Goal: Task Accomplishment & Management: Complete application form

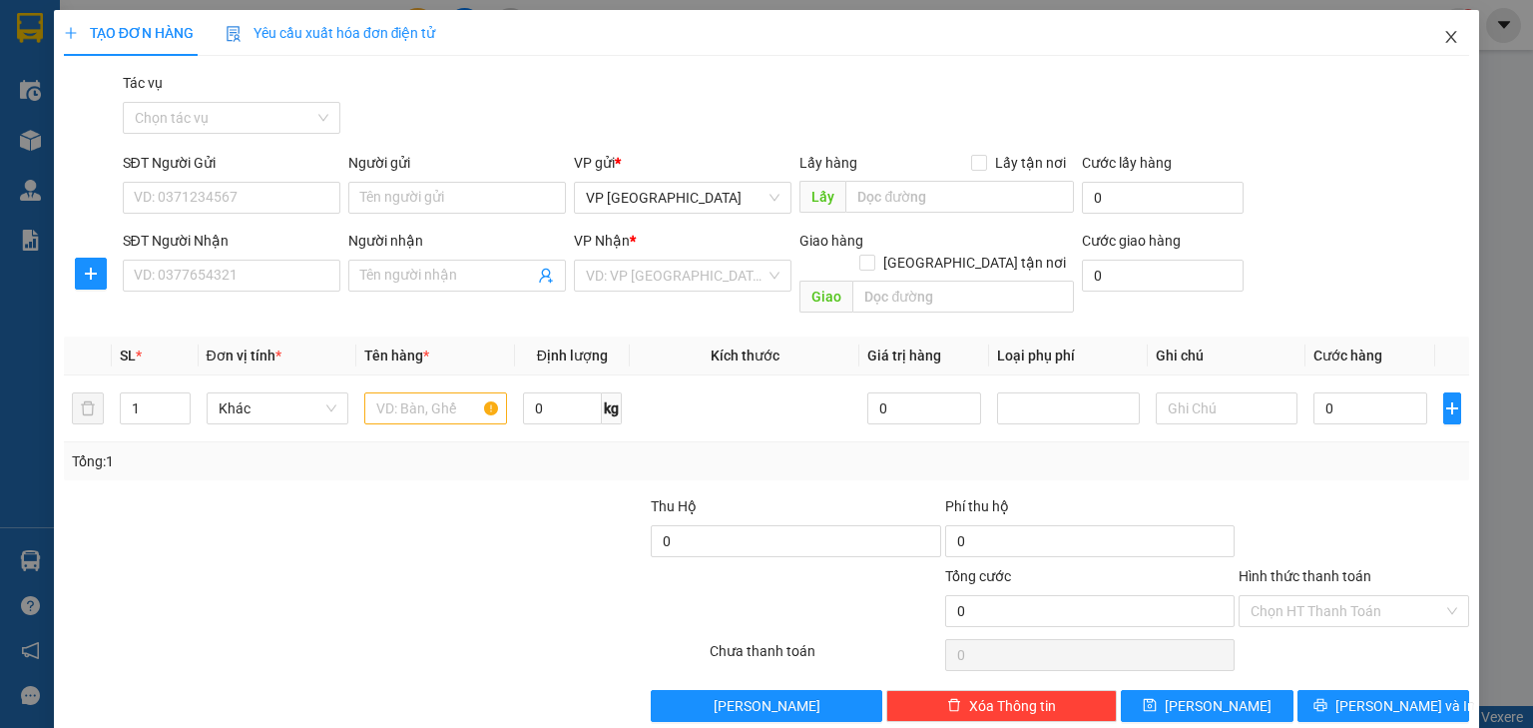
click at [1443, 32] on icon "close" at bounding box center [1451, 37] width 16 height 16
type input "0941551913"
click at [258, 307] on div "0941551913 - Anh Thanh" at bounding box center [232, 315] width 197 height 22
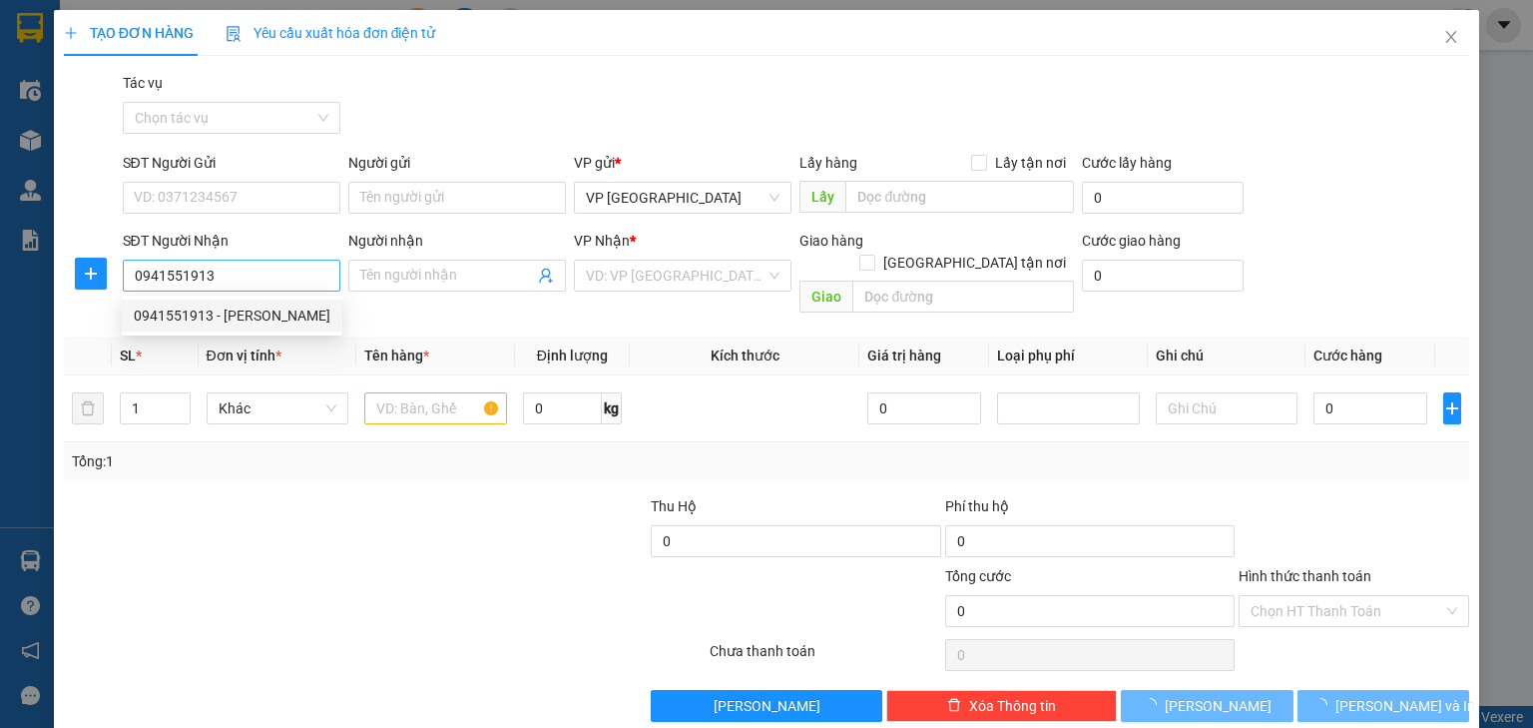
type input "Anh Thanh"
type input "Q. ngãi"
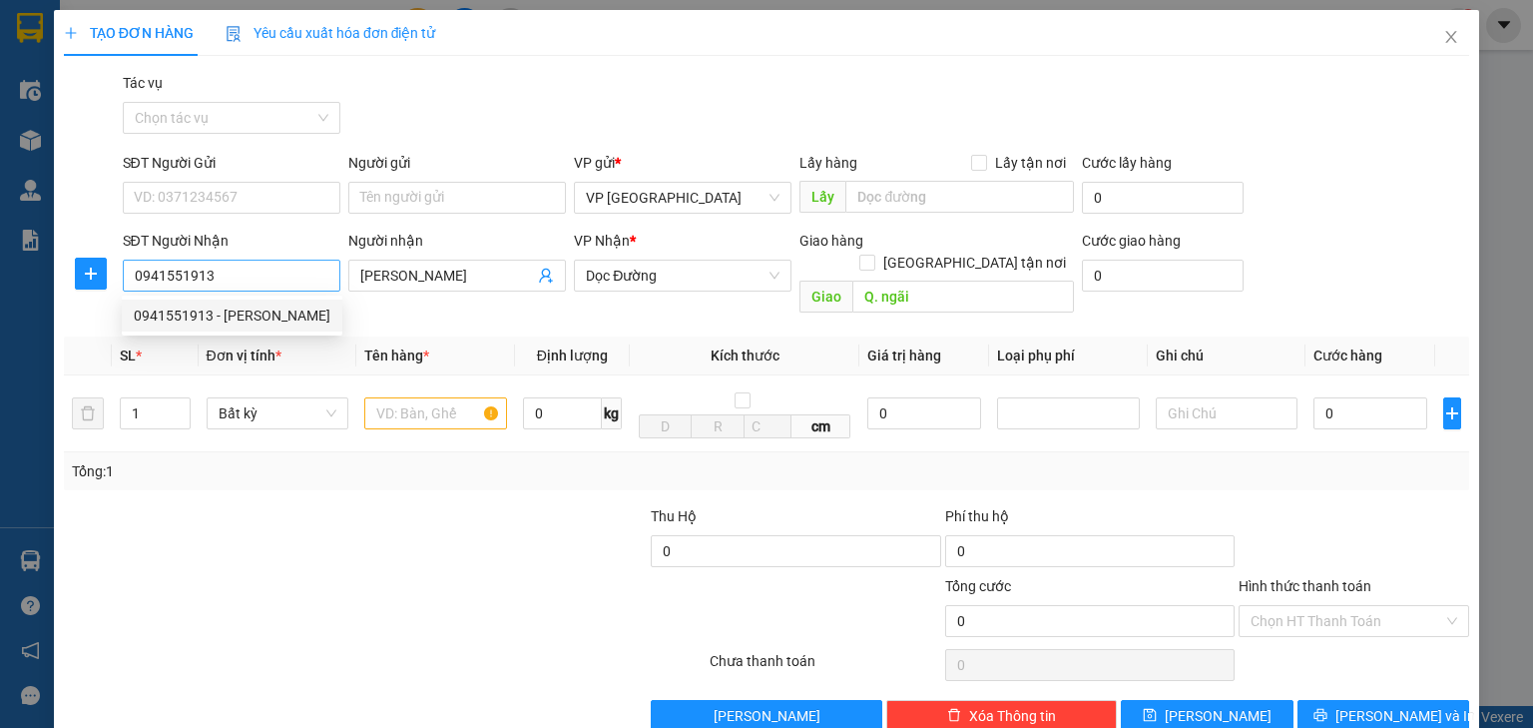
drag, startPoint x: 220, startPoint y: 274, endPoint x: 133, endPoint y: 275, distance: 86.8
click at [133, 275] on input "0941551913" at bounding box center [232, 275] width 218 height 32
type input "0941551913"
click at [938, 280] on input "Q. ngãi" at bounding box center [963, 296] width 222 height 32
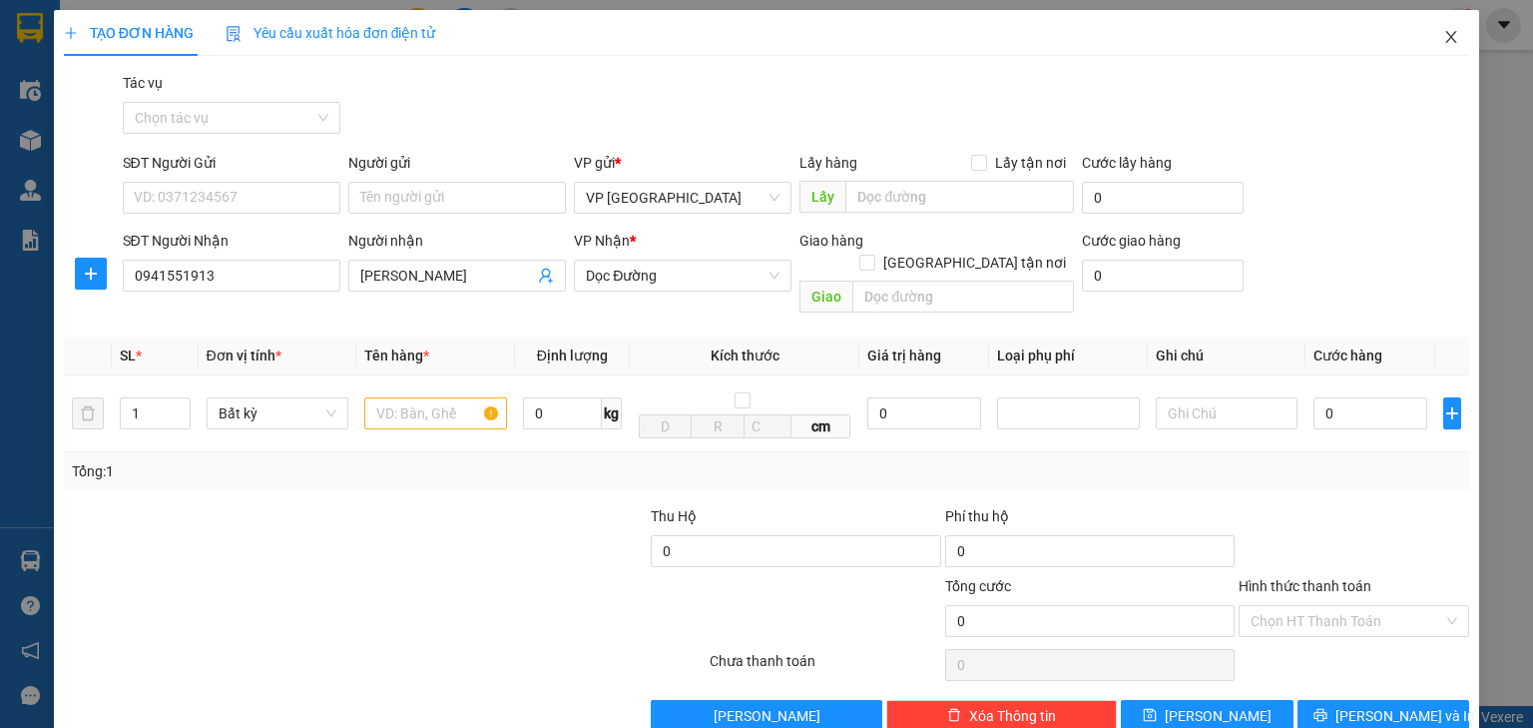
click at [1443, 45] on icon "close" at bounding box center [1451, 37] width 16 height 16
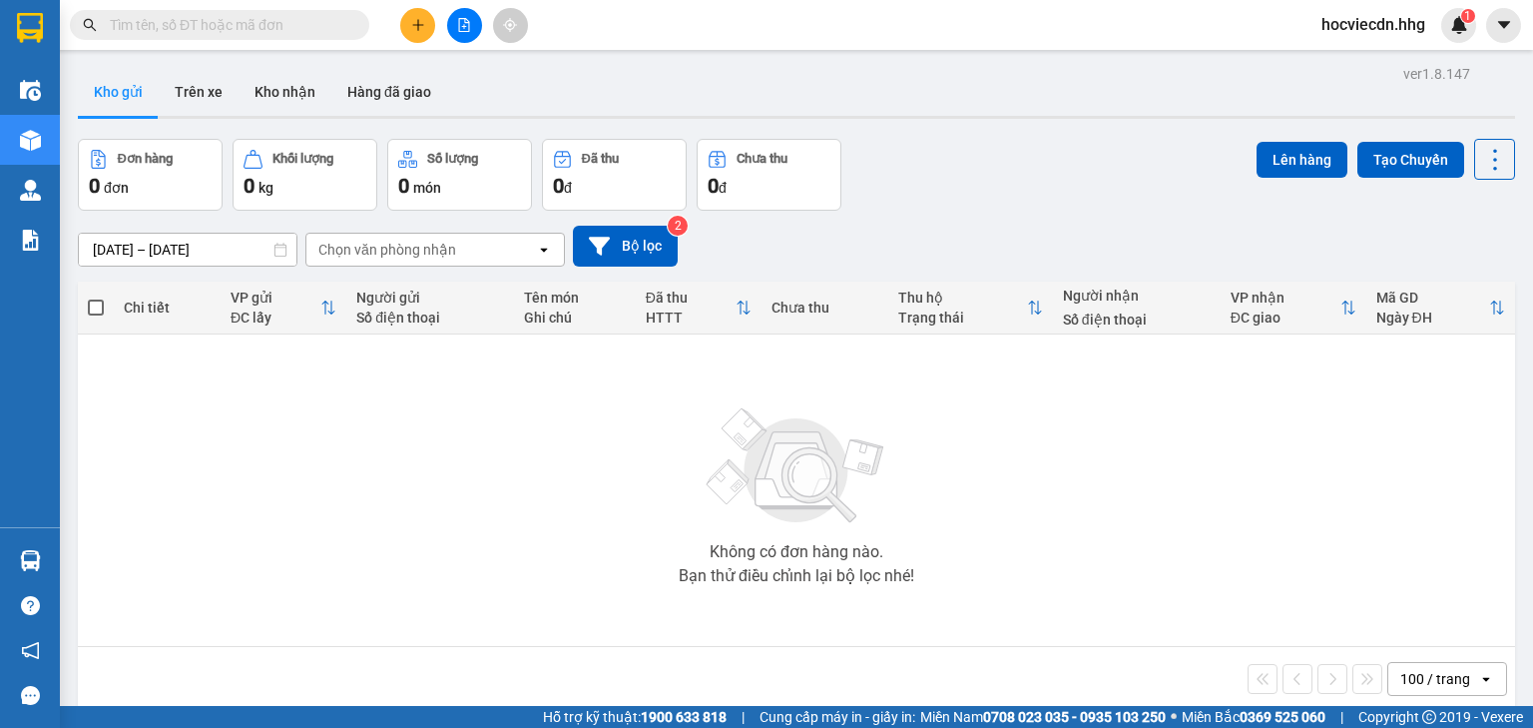
type input "0941551913"
click at [354, 24] on icon "close-circle" at bounding box center [355, 24] width 12 height 12
click at [408, 24] on button at bounding box center [417, 25] width 35 height 35
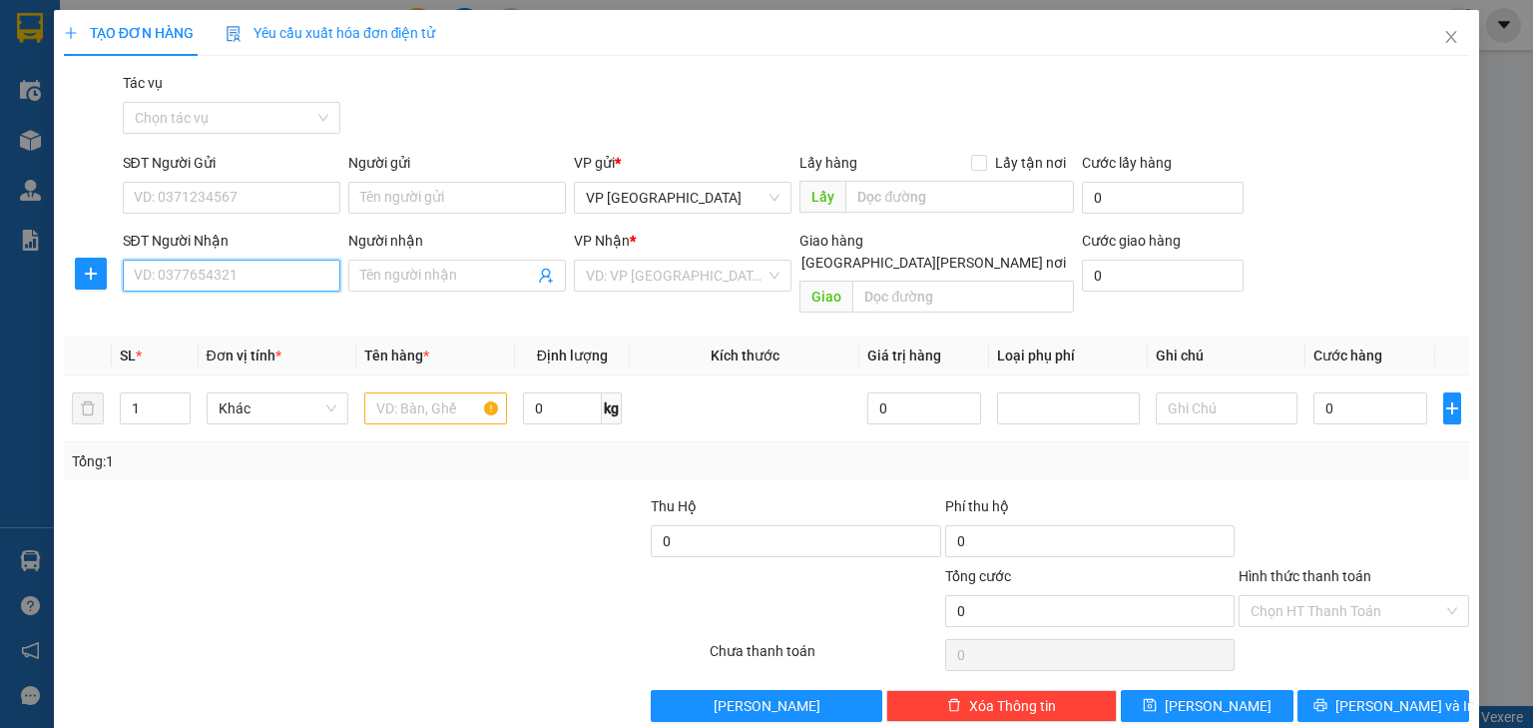
click at [251, 289] on input "SĐT Người Nhận" at bounding box center [232, 275] width 218 height 32
paste input "0941551913"
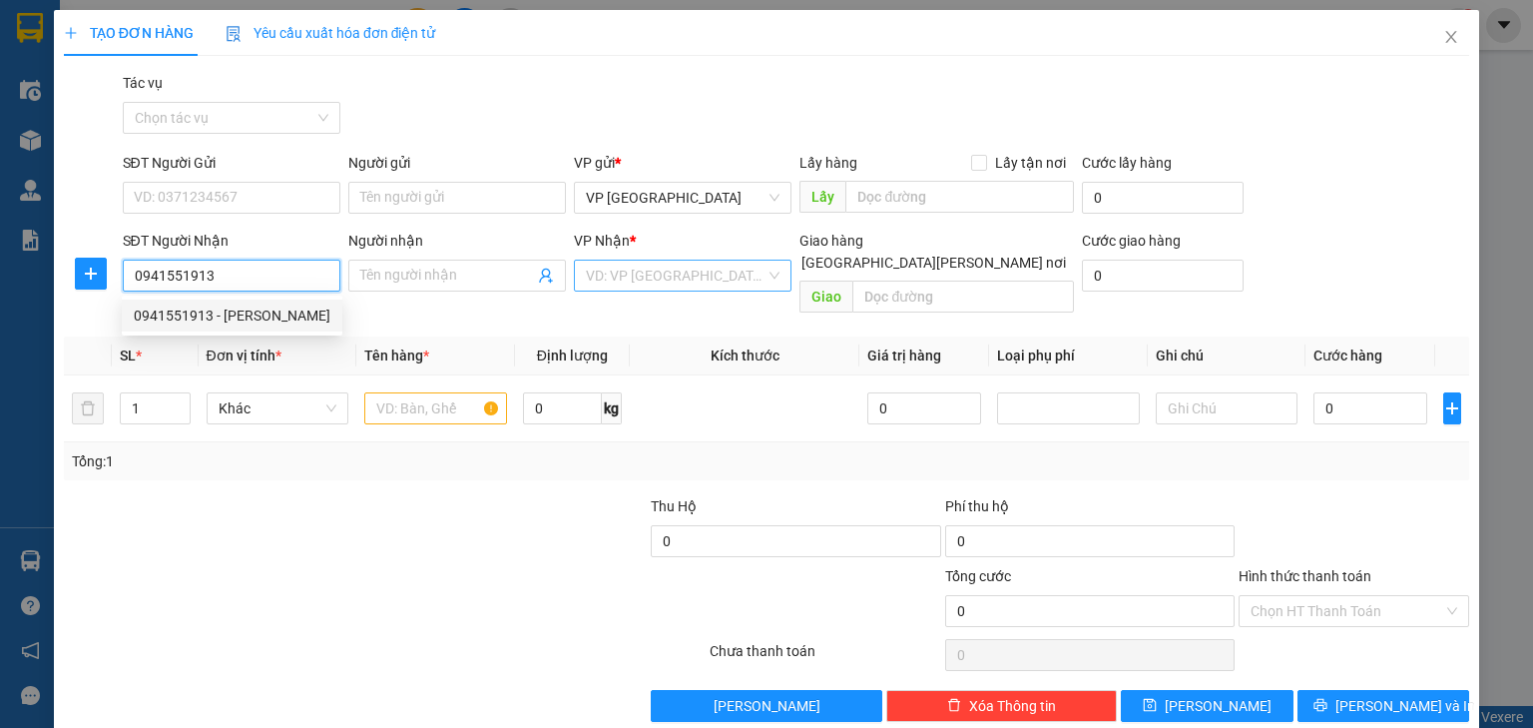
type input "0941551913"
click at [678, 285] on input "search" at bounding box center [676, 275] width 180 height 30
click at [301, 263] on input "0941551913" at bounding box center [232, 275] width 218 height 32
click at [272, 318] on div "0941551913 - Anh Thanh" at bounding box center [232, 315] width 197 height 22
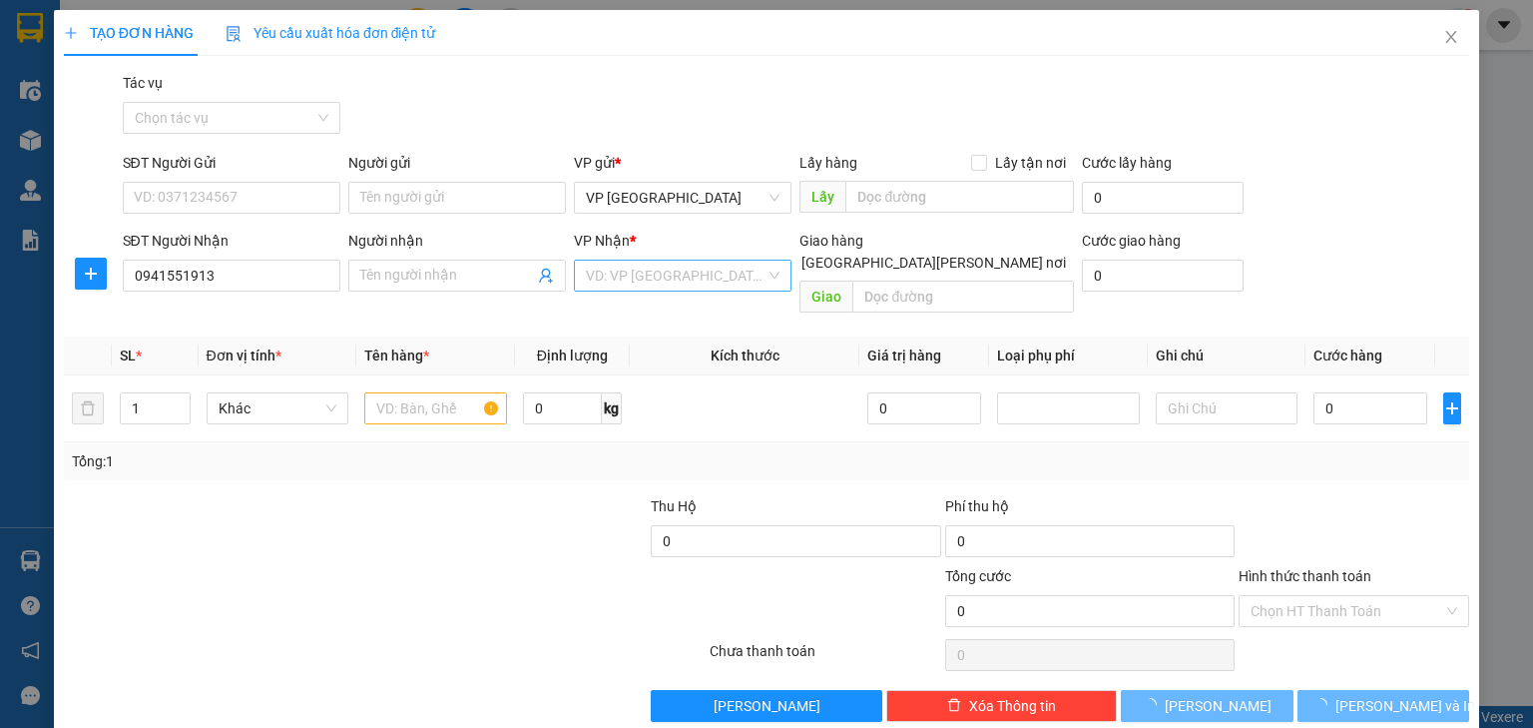
click at [726, 275] on input "search" at bounding box center [676, 275] width 180 height 30
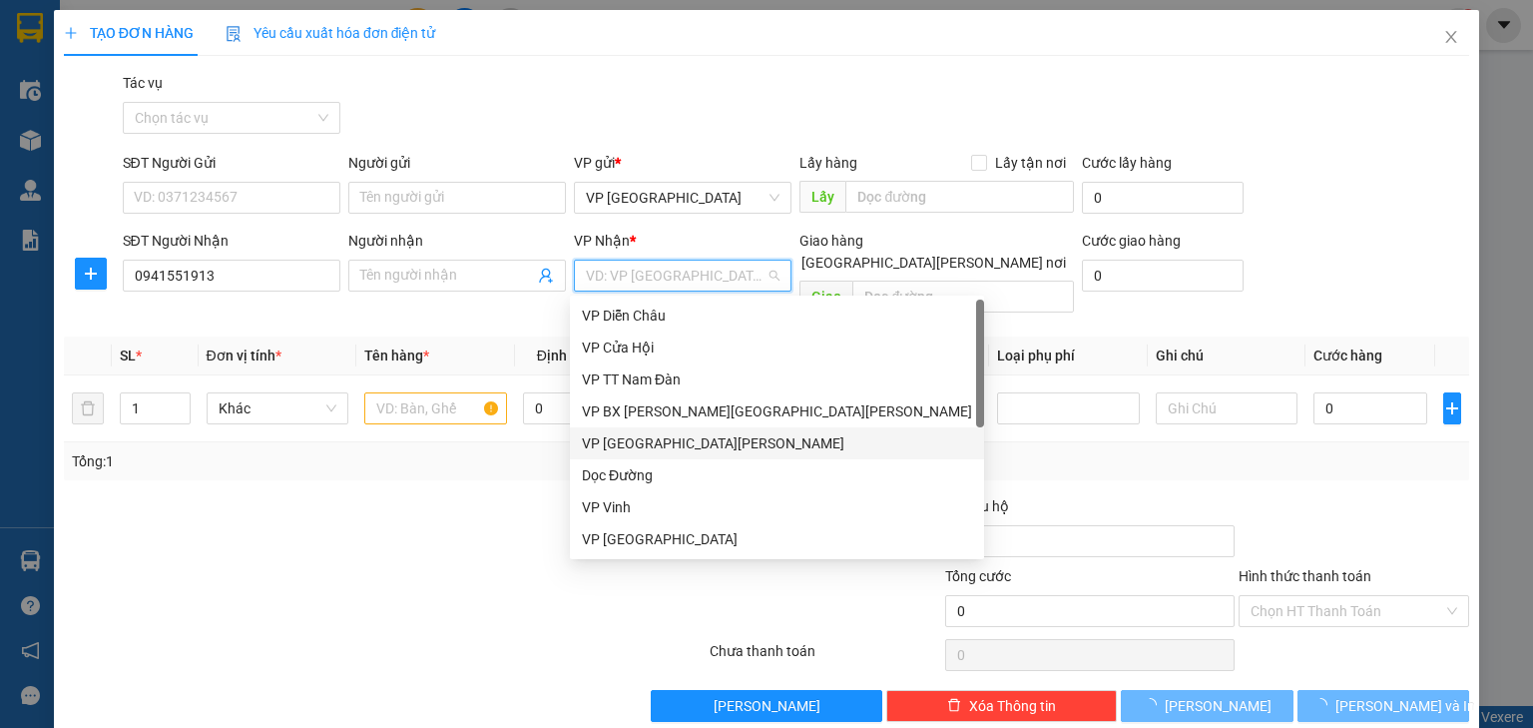
type input "Anh Thanh"
type input "Q. ngãi"
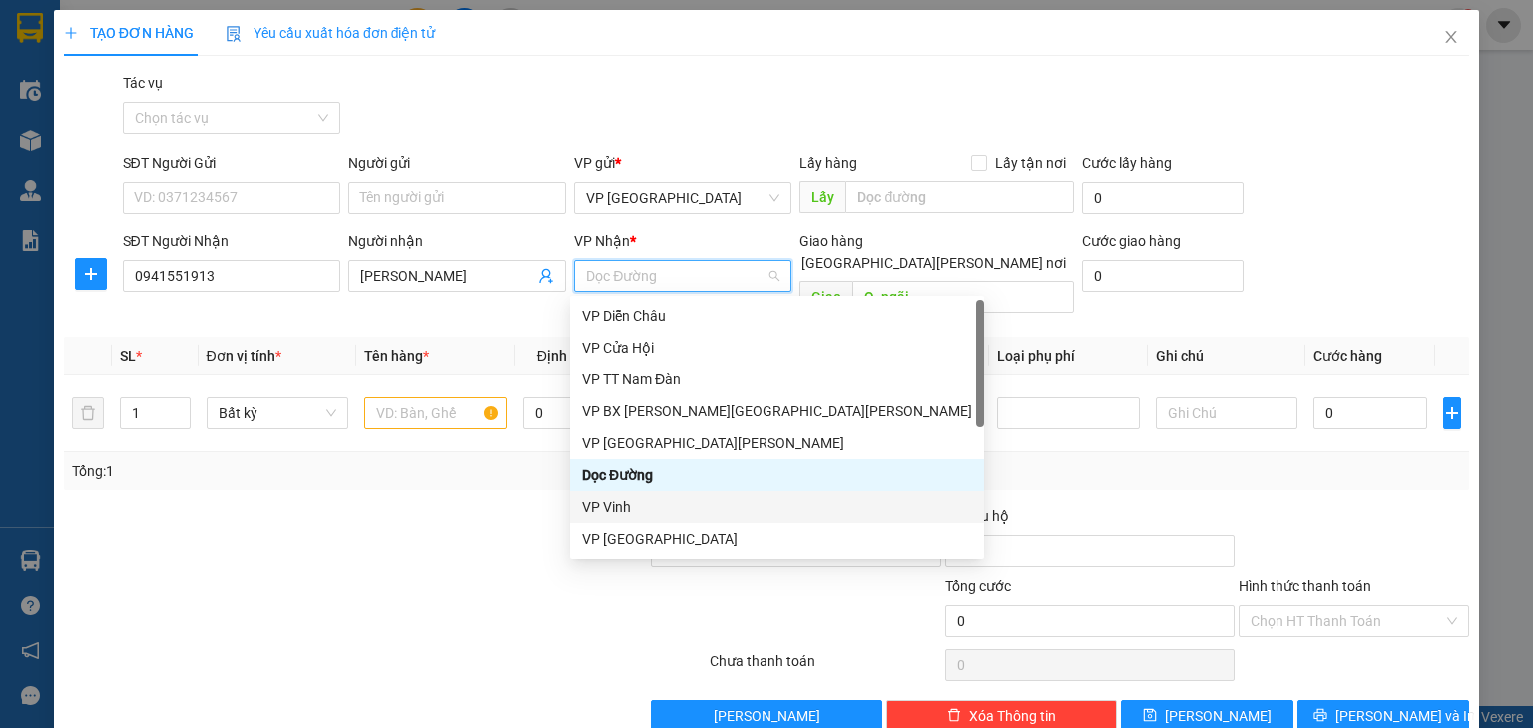
click at [671, 505] on div "VP Vinh" at bounding box center [777, 507] width 390 height 22
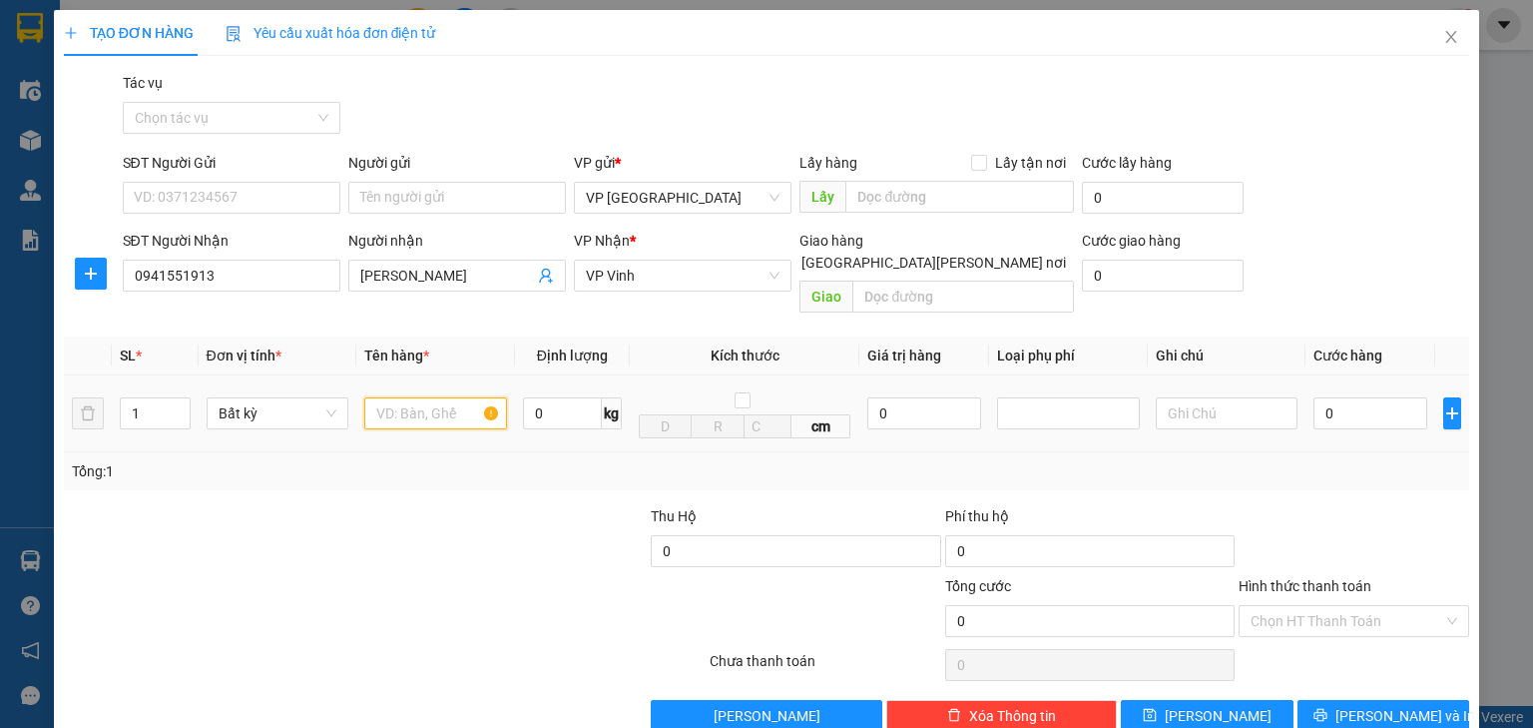
click at [411, 397] on input "text" at bounding box center [435, 413] width 143 height 32
type input "2"
click at [176, 405] on icon "up" at bounding box center [179, 408] width 7 height 7
click at [413, 397] on input "text" at bounding box center [435, 413] width 143 height 32
type input "ct"
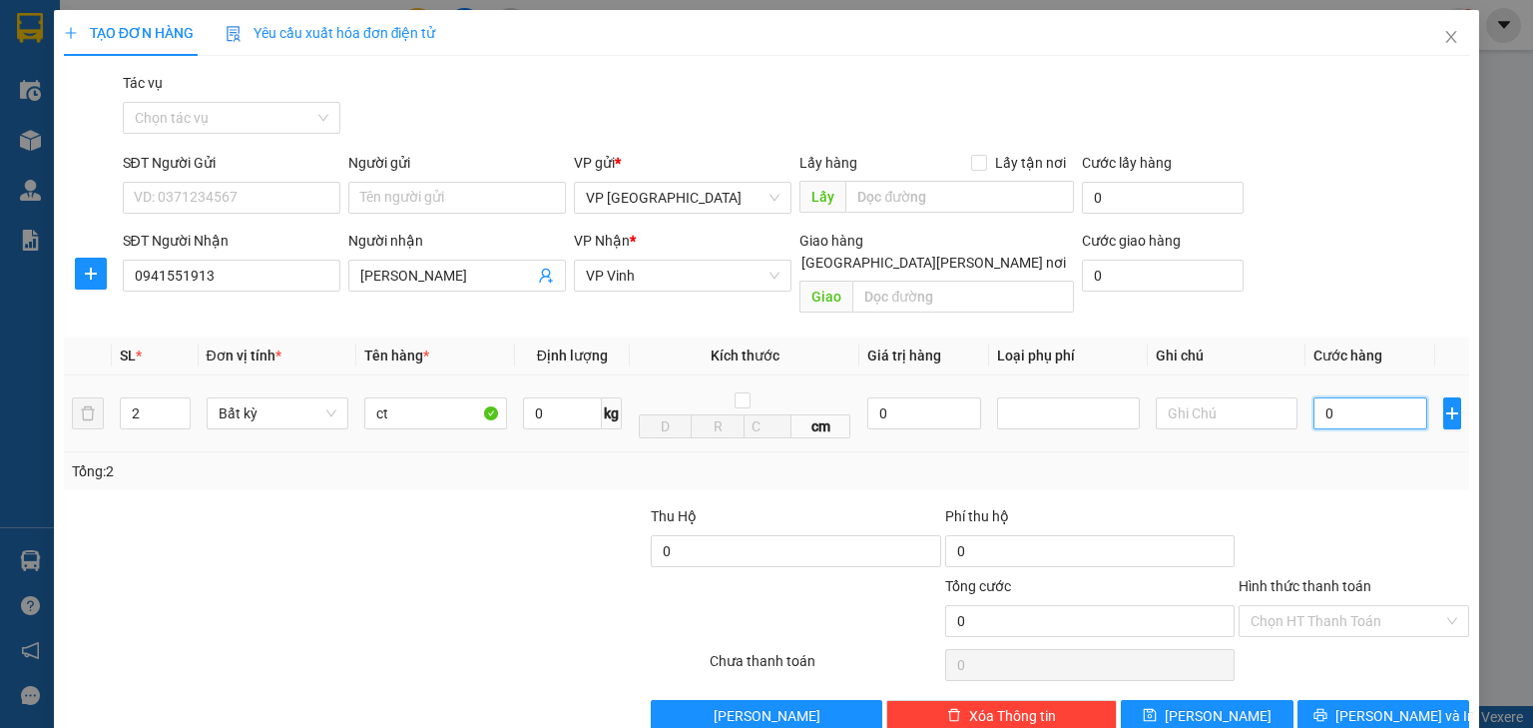
click at [1342, 405] on input "0" at bounding box center [1370, 413] width 114 height 32
type input "1"
type input "10"
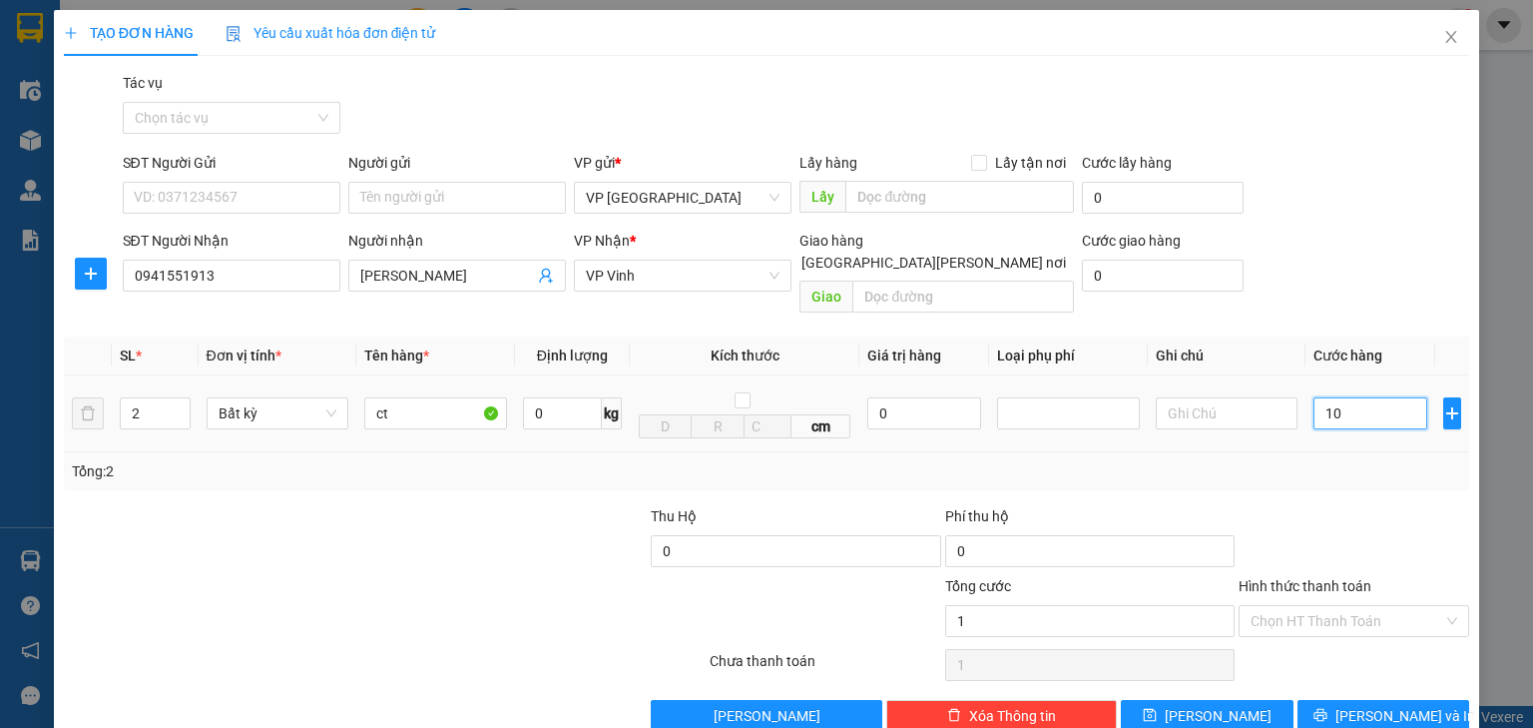
type input "10"
type input "100"
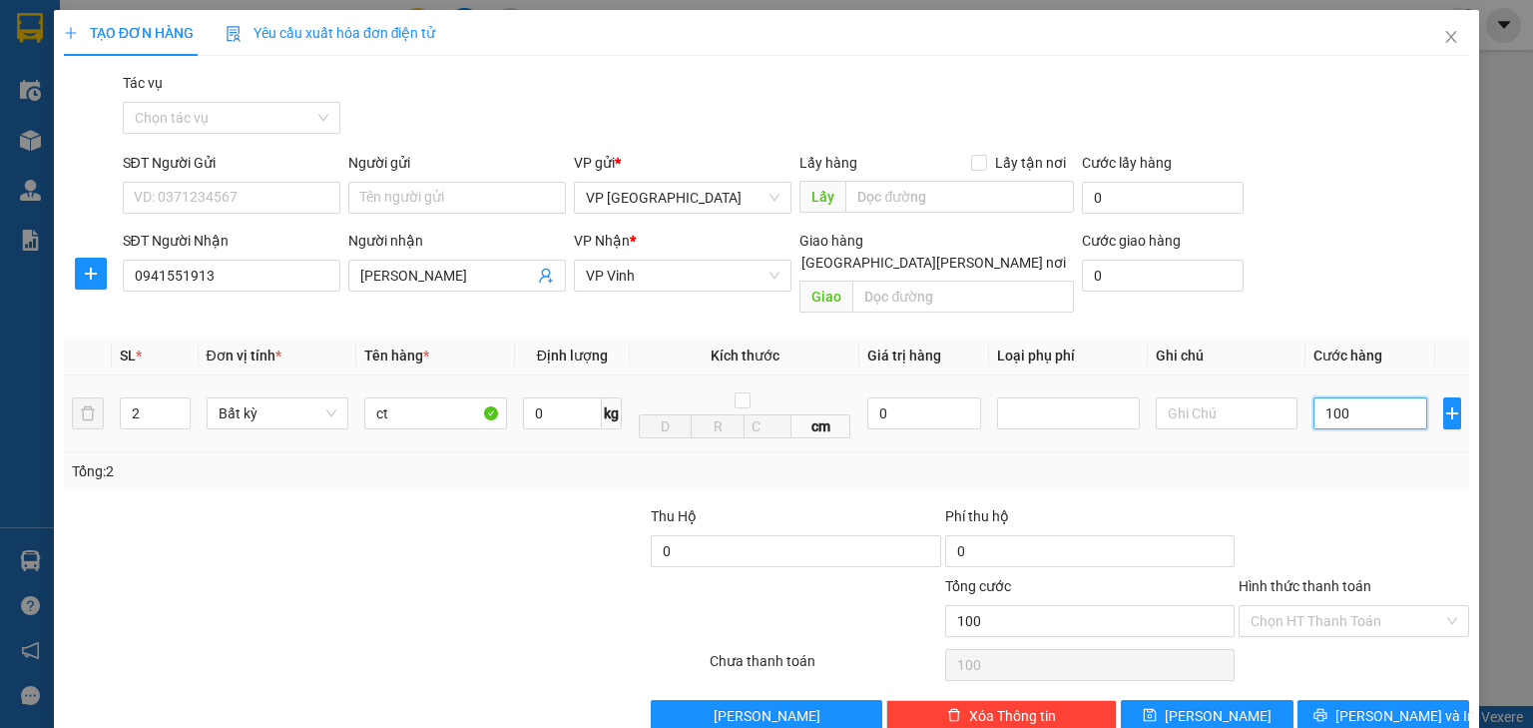
type input "1.000"
type input "10.000"
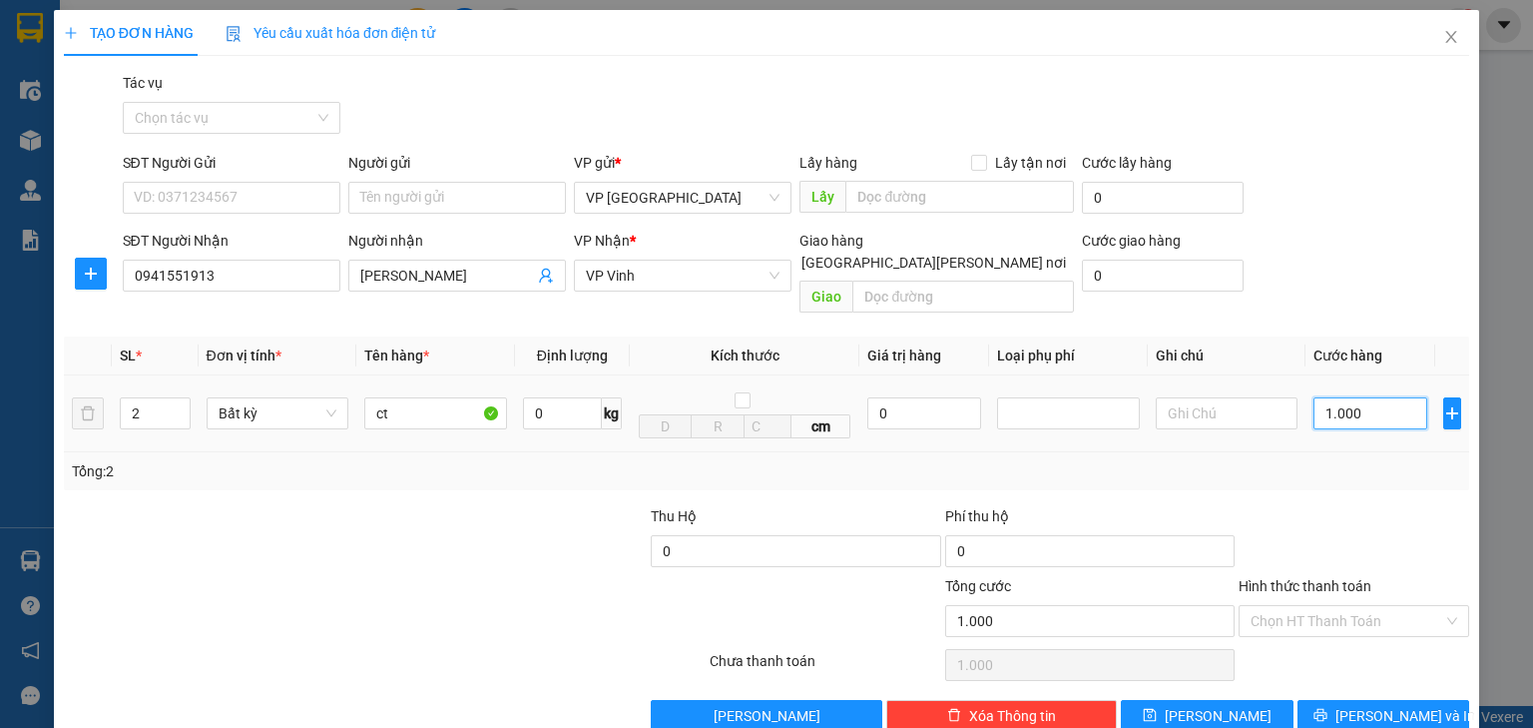
type input "10.000"
type input "100.000"
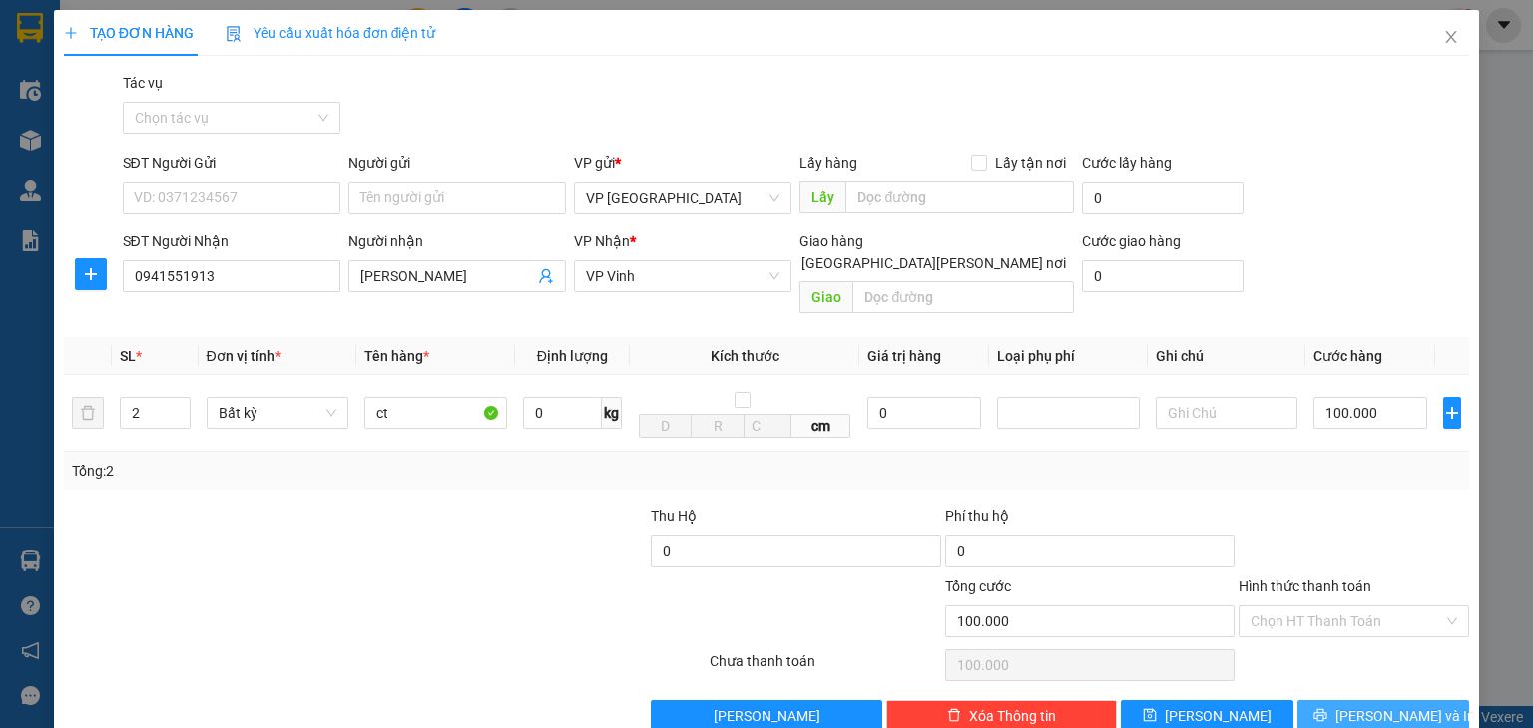
click at [1394, 705] on span "[PERSON_NAME] và In" at bounding box center [1405, 716] width 140 height 22
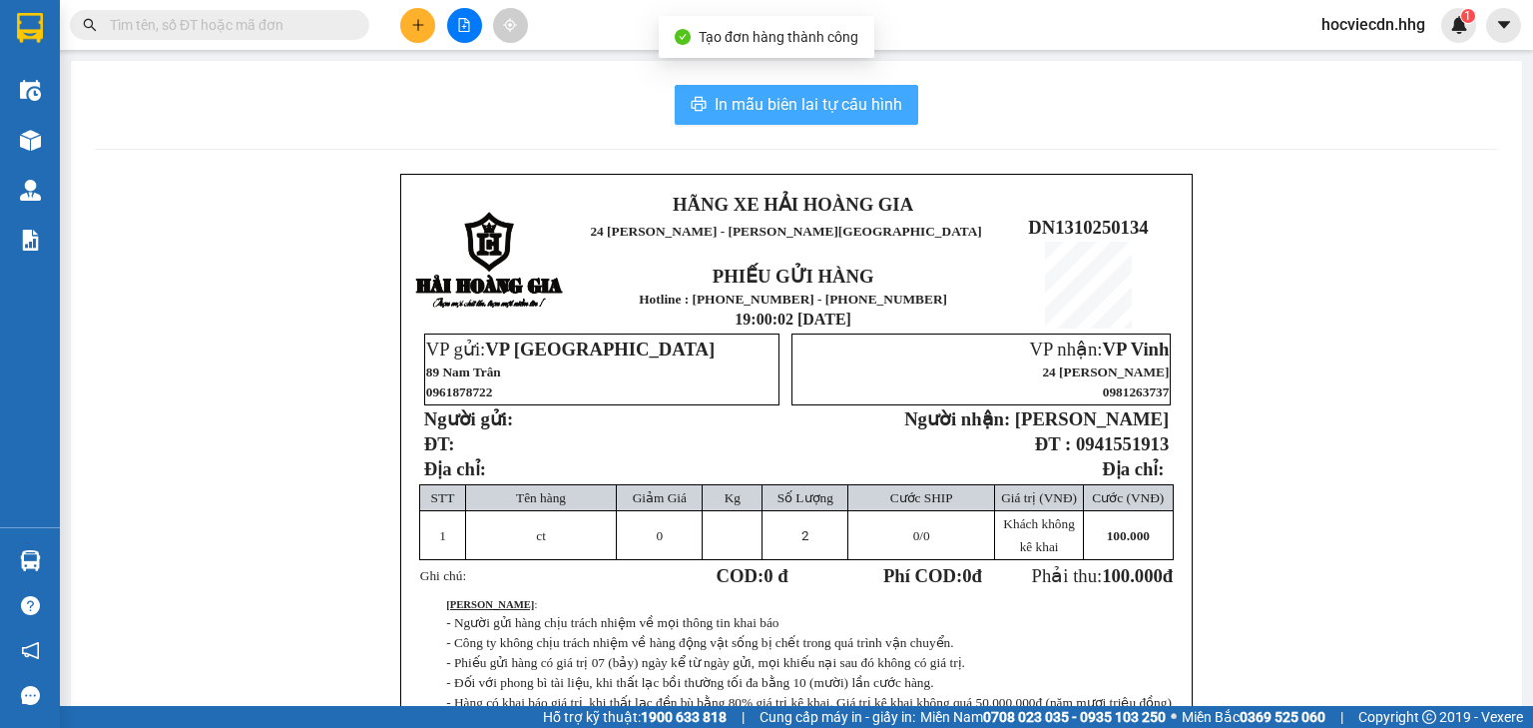
click at [844, 118] on button "In mẫu biên lai tự cấu hình" at bounding box center [797, 105] width 244 height 40
